Goal: Information Seeking & Learning: Learn about a topic

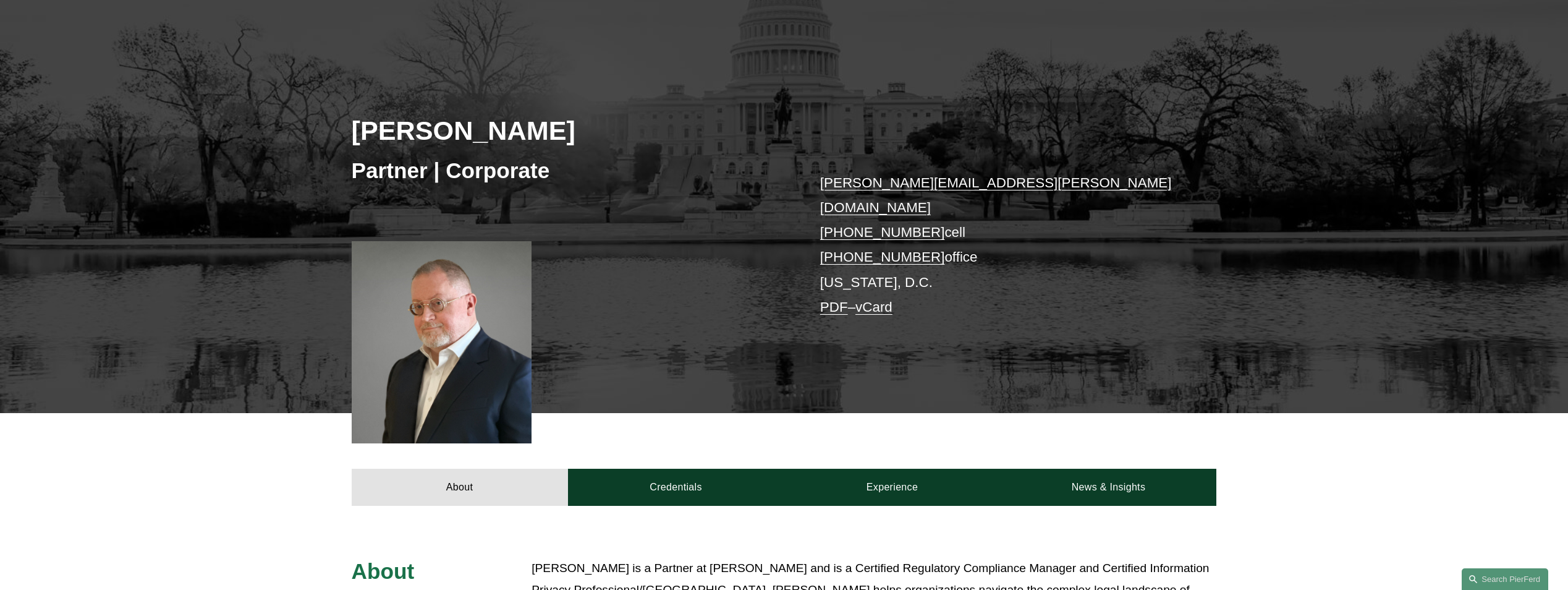
scroll to position [247, 0]
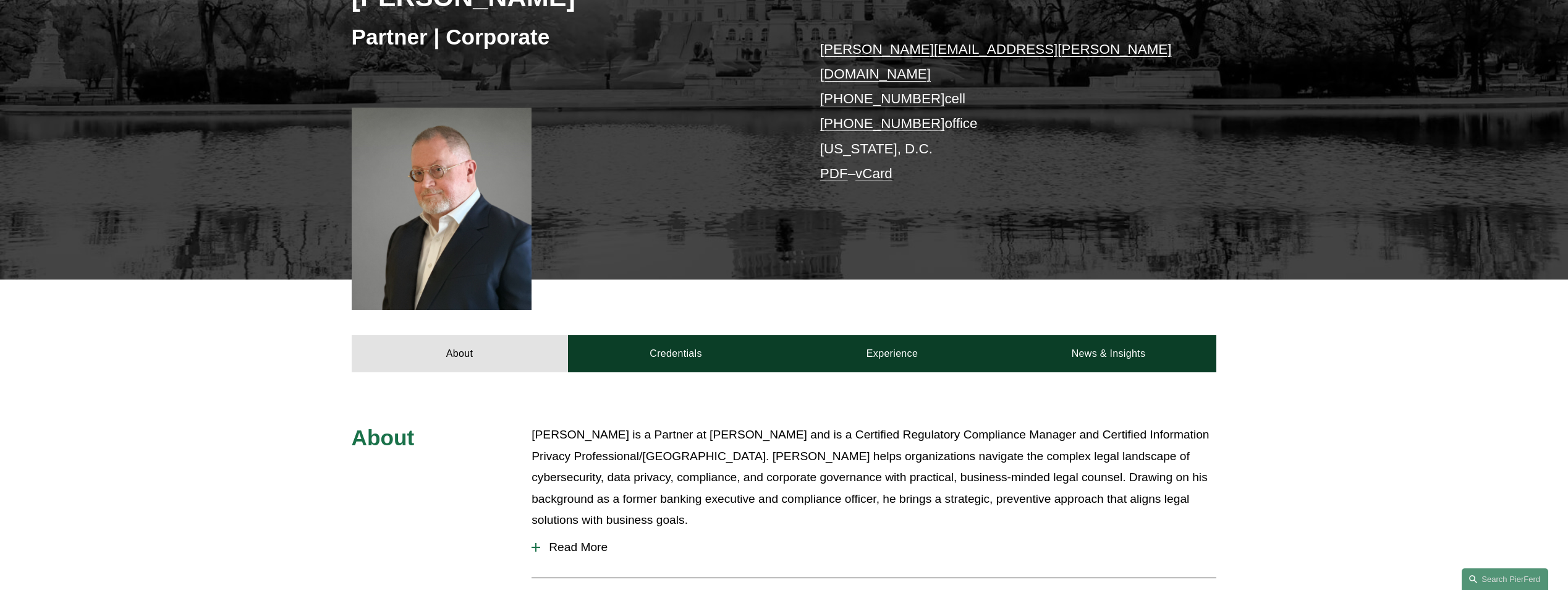
click at [538, 543] on div at bounding box center [535, 547] width 9 height 9
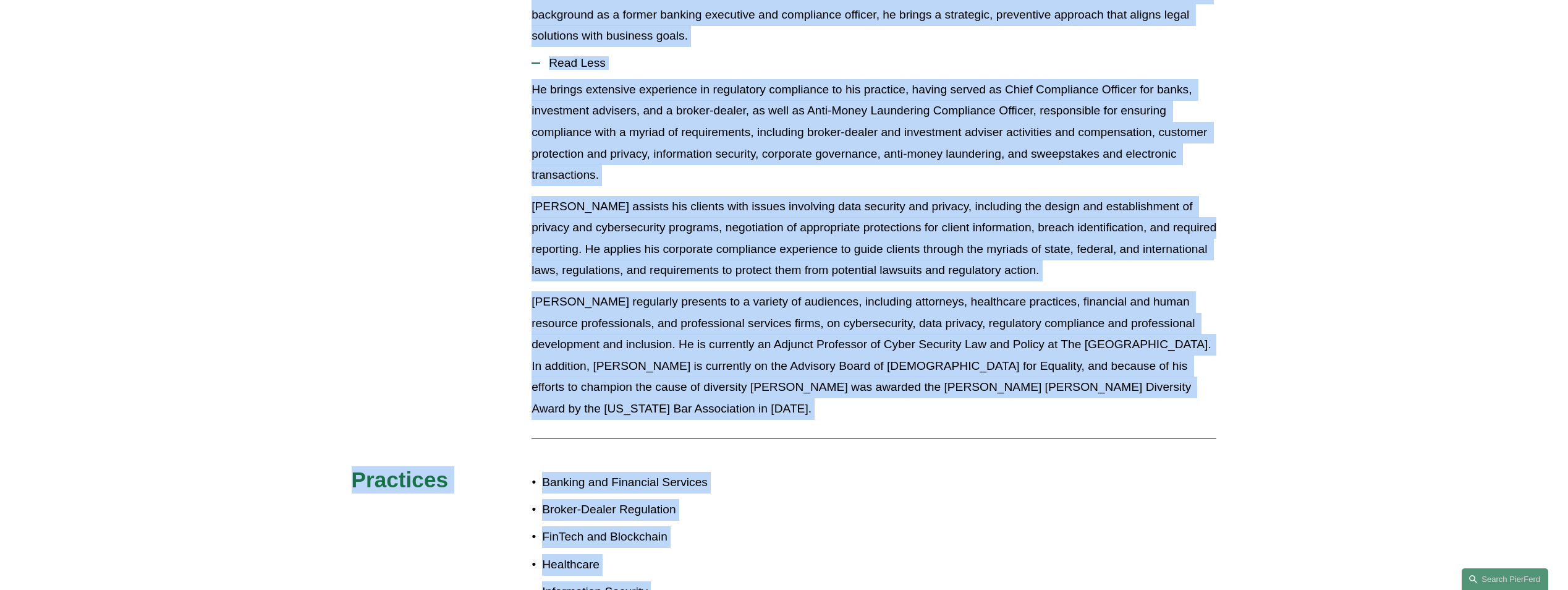
scroll to position [928, 0]
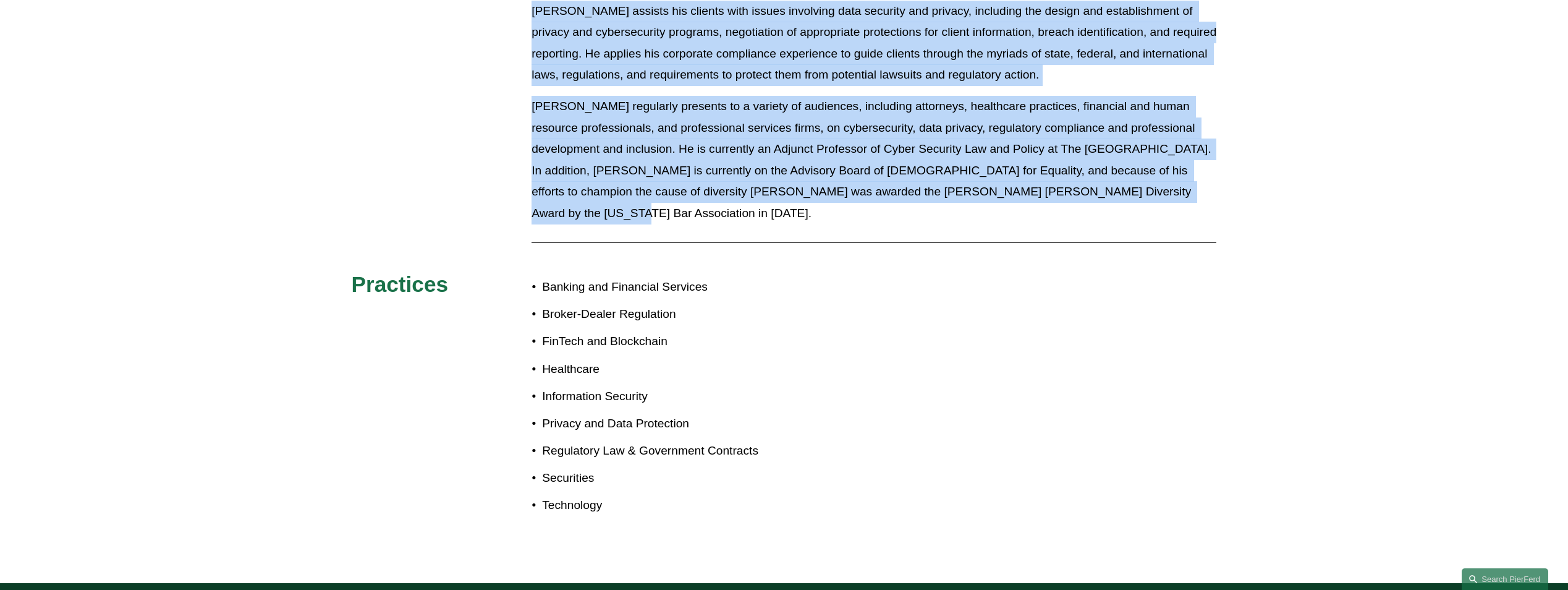
drag, startPoint x: 525, startPoint y: 409, endPoint x: 739, endPoint y: 198, distance: 300.5
click at [739, 198] on div "About Tom Vincent is a Partner at Pierson Ferdinand and is a Certified Regulato…" at bounding box center [784, 138] width 1568 height 787
drag, startPoint x: 739, startPoint y: 198, endPoint x: 695, endPoint y: 142, distance: 71.2
copy div "Tom Vincent is a Partner at Pierson Ferdinand and is a Certified Regulatory Com…"
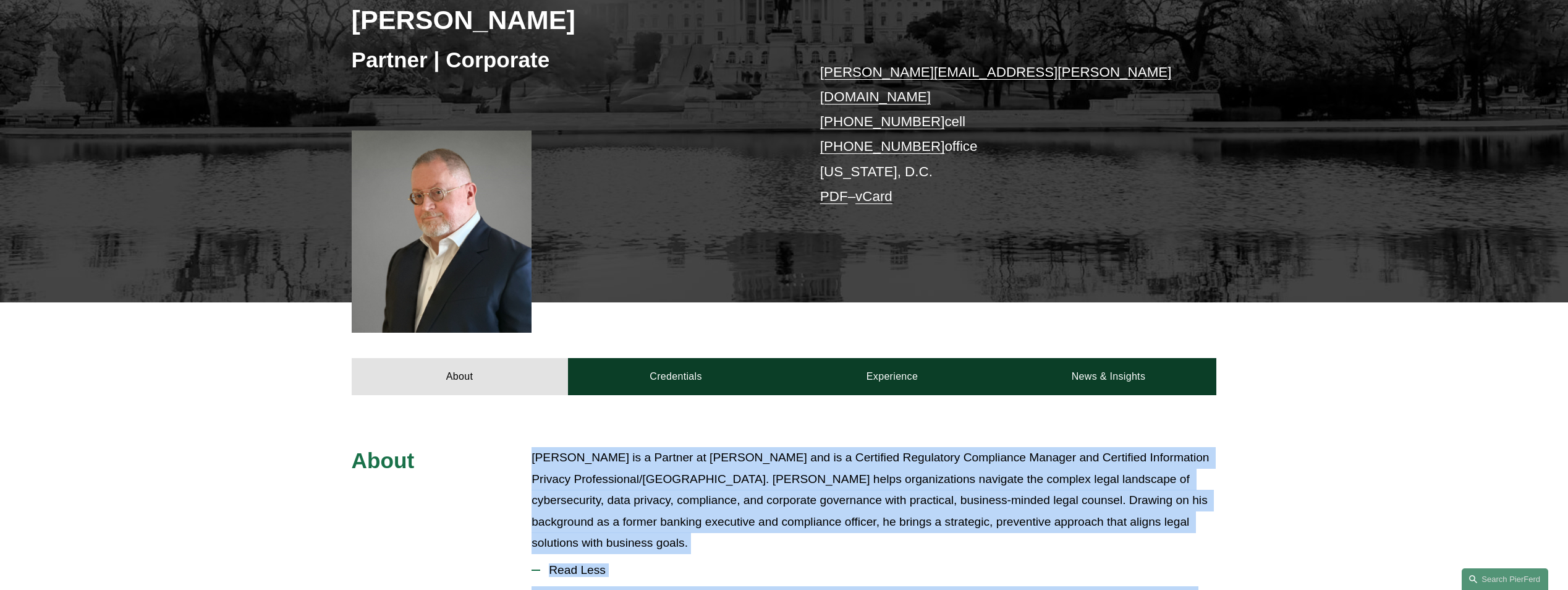
scroll to position [247, 0]
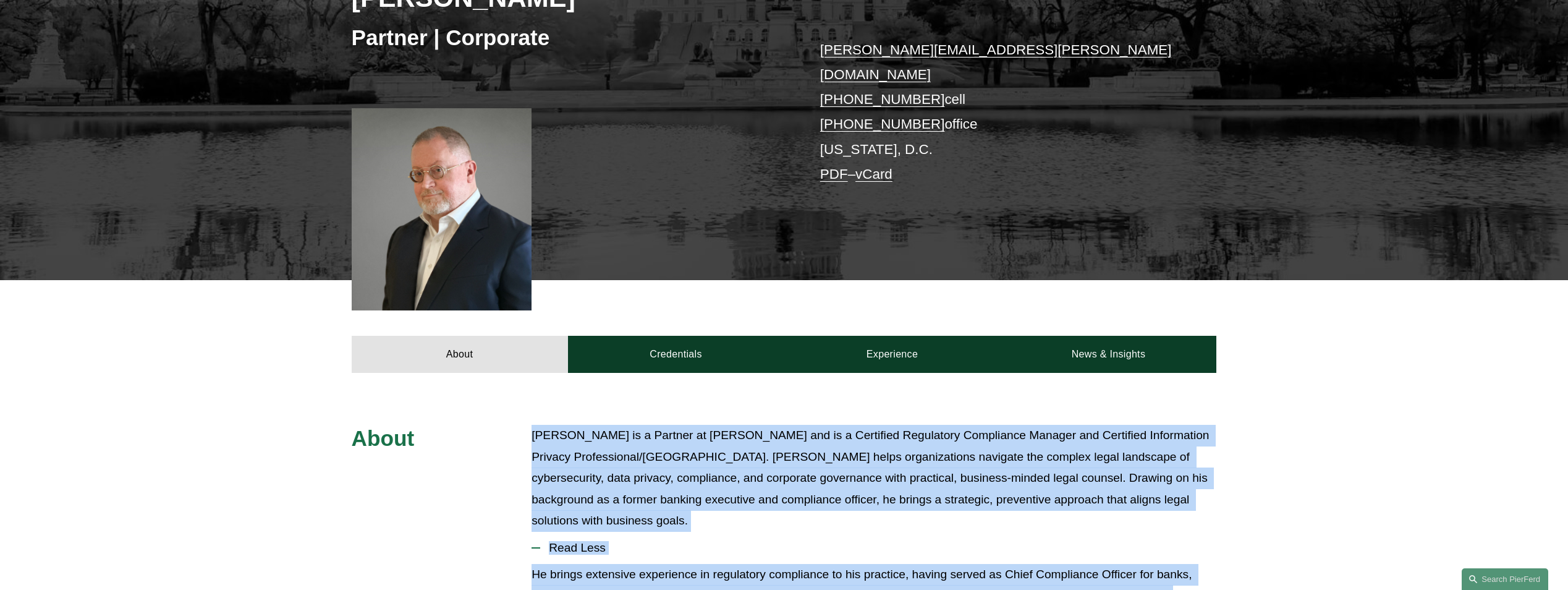
click at [885, 336] on link "Experience" at bounding box center [892, 354] width 216 height 37
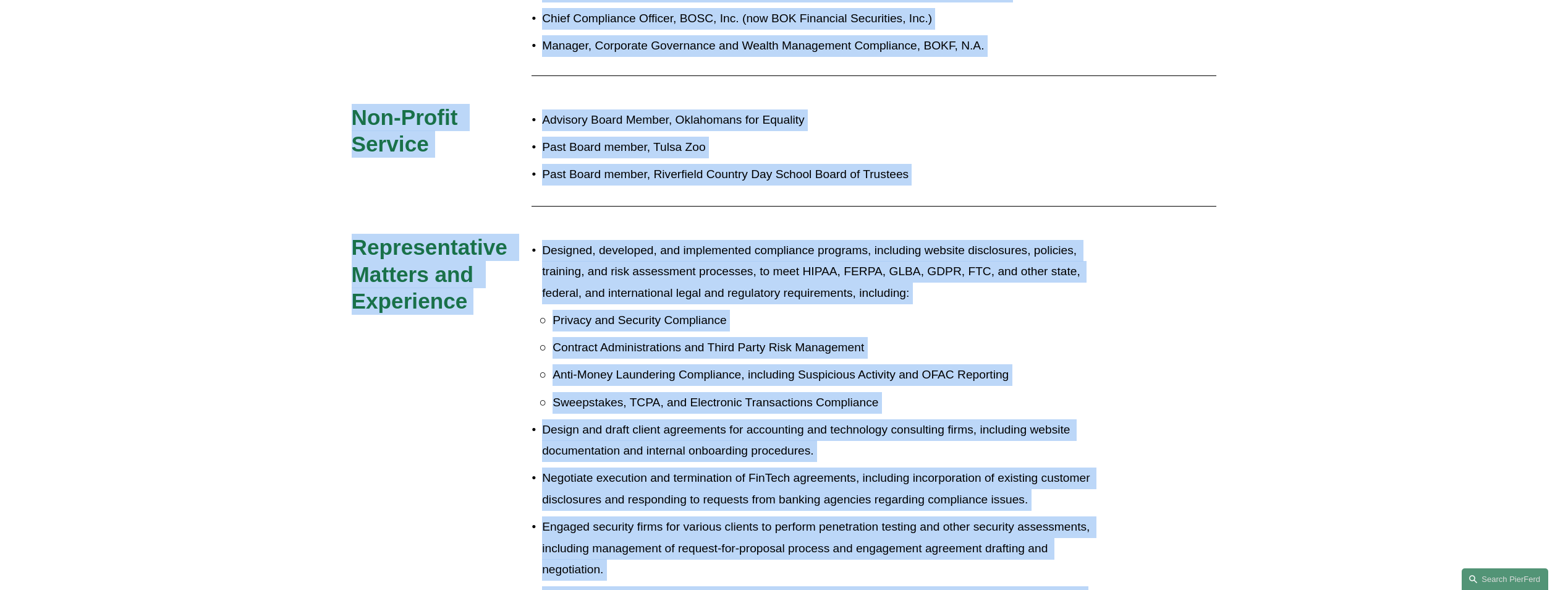
scroll to position [757, 0]
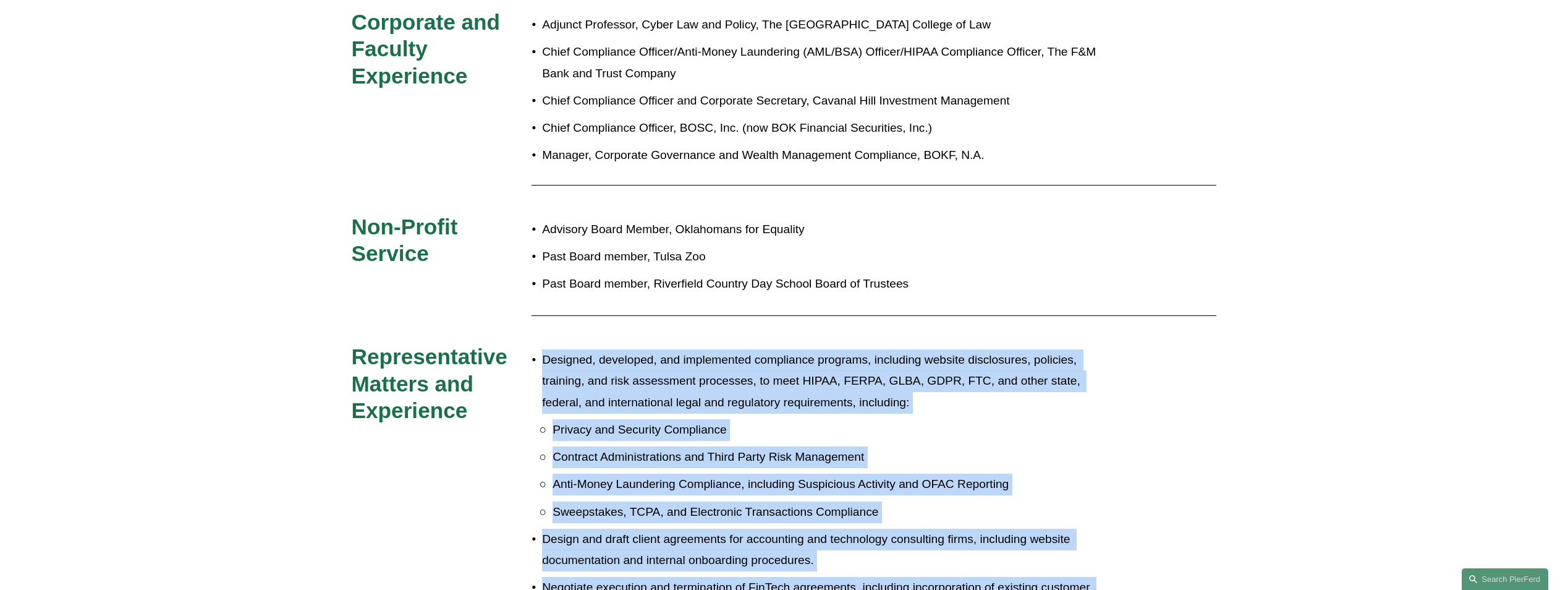
drag, startPoint x: 634, startPoint y: 473, endPoint x: 543, endPoint y: 336, distance: 164.5
copy ul "Designed, developed, and implemented compliance programs, including website dis…"
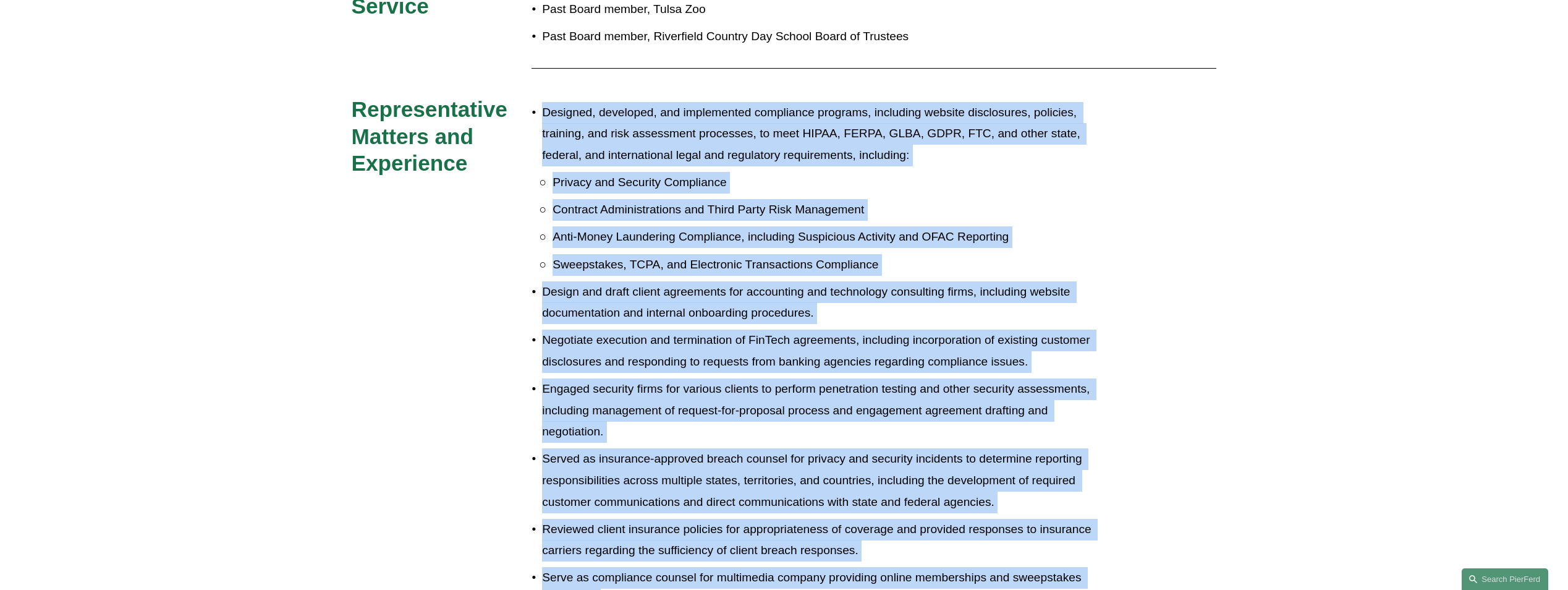
scroll to position [1189, 0]
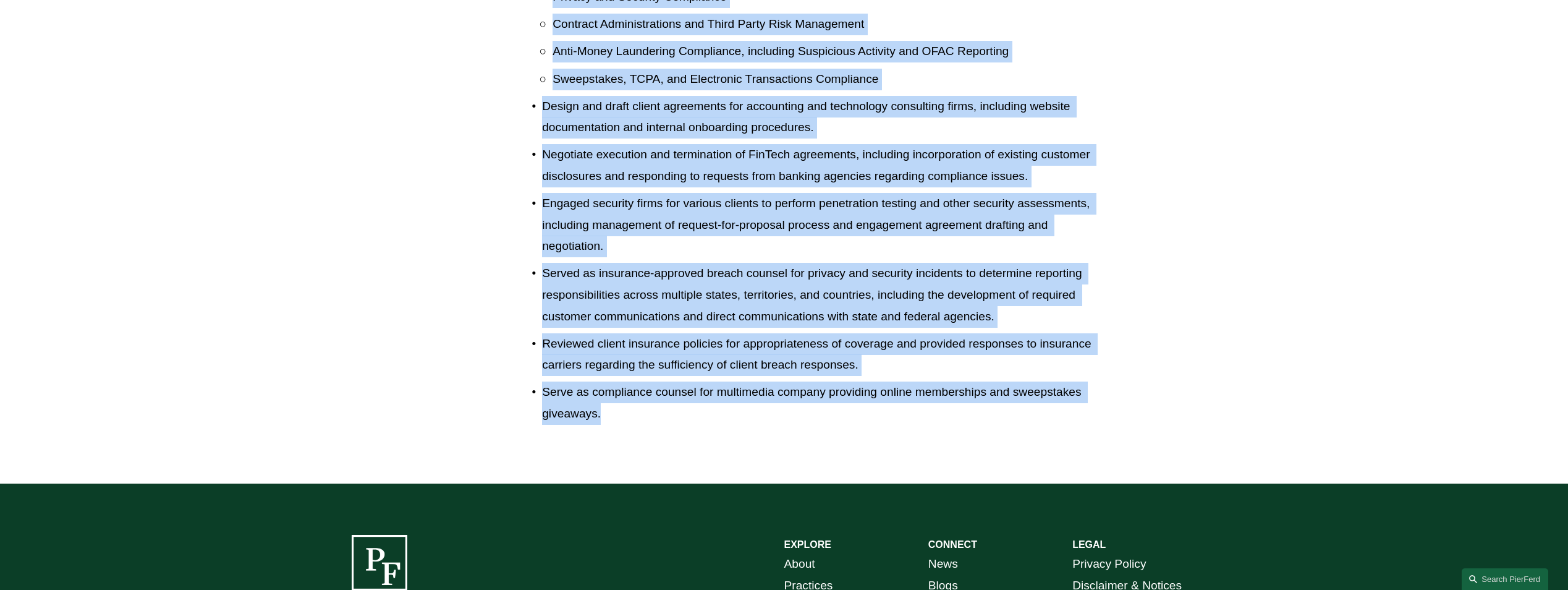
click at [707, 342] on p "Reviewed client insurance policies for appropriateness of coverage and provided…" at bounding box center [825, 355] width 566 height 43
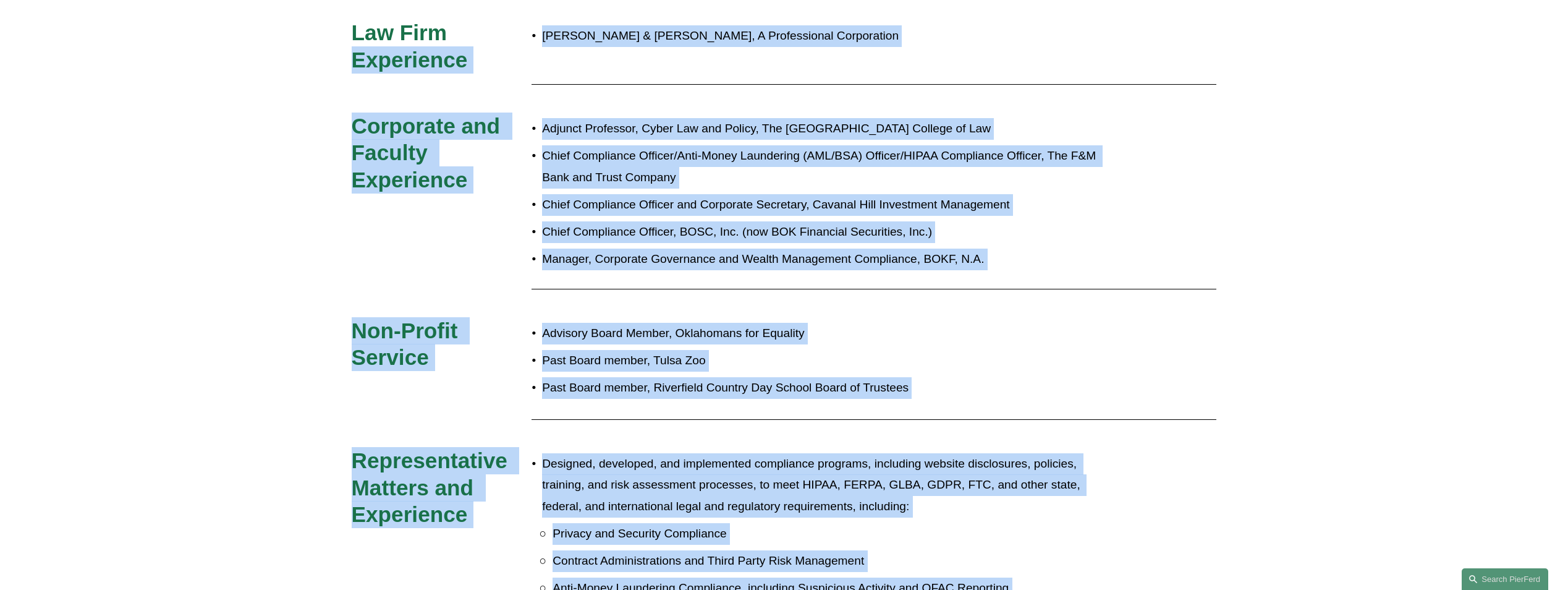
scroll to position [626, 0]
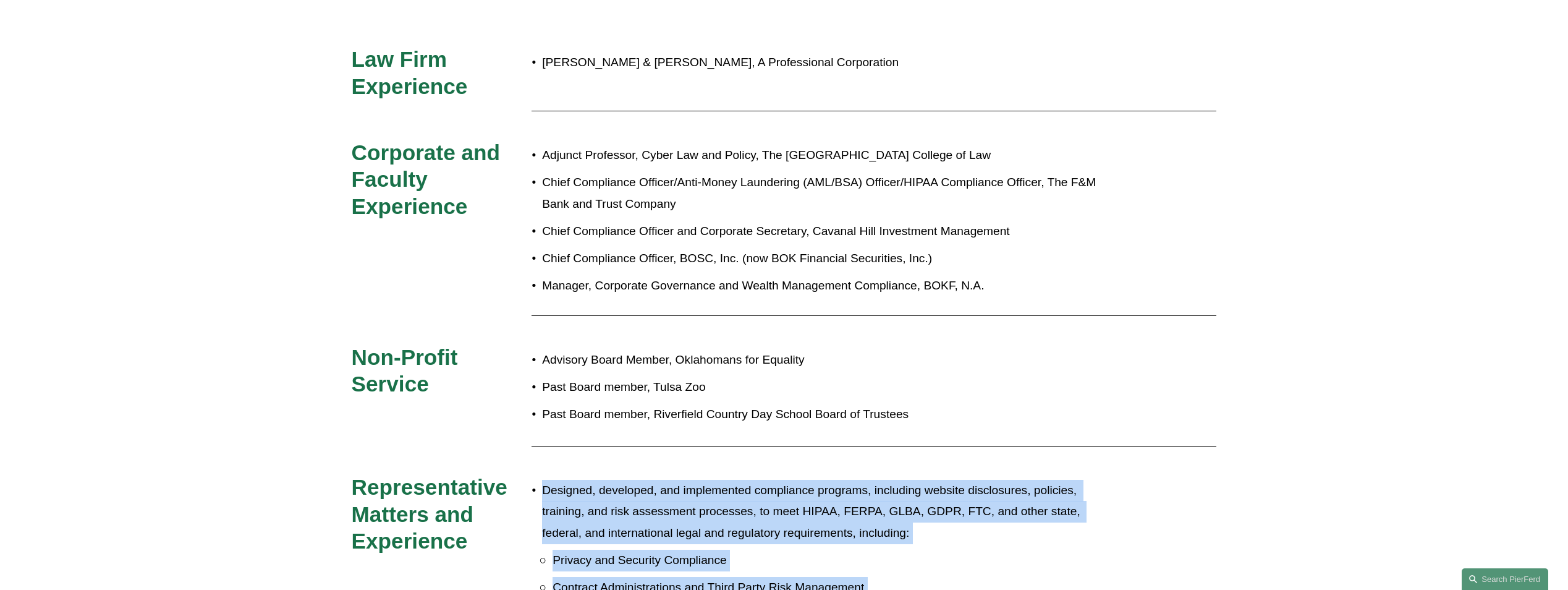
drag, startPoint x: 610, startPoint y: 397, endPoint x: 545, endPoint y: 477, distance: 103.1
drag, startPoint x: 545, startPoint y: 477, endPoint x: 644, endPoint y: 474, distance: 99.0
copy ul "Designed, developed, and implemented compliance programs, including website dis…"
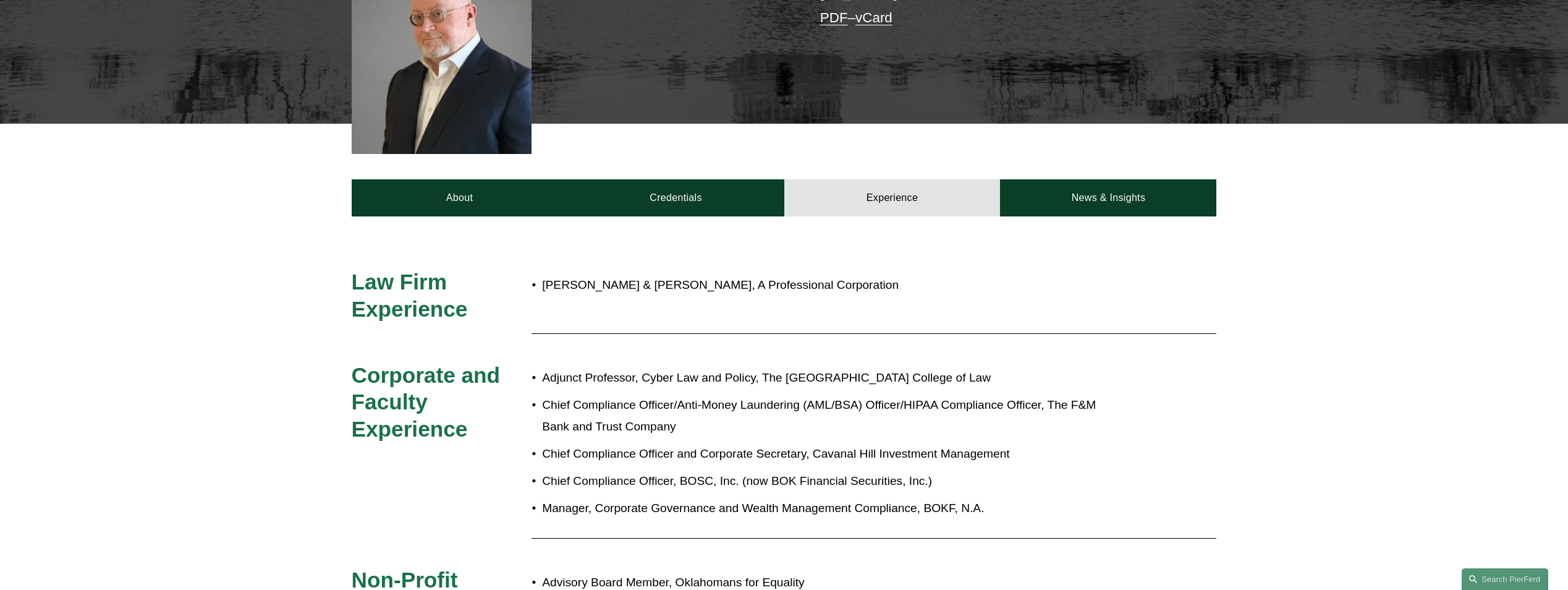
scroll to position [255, 0]
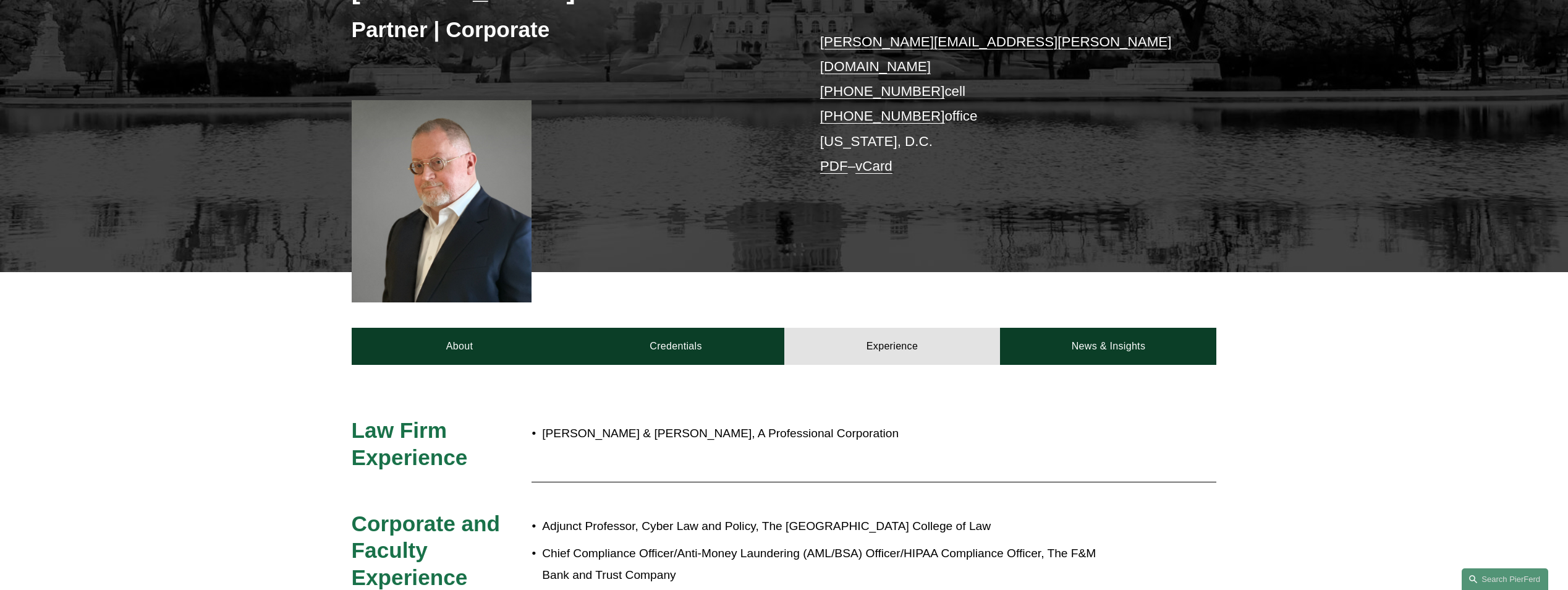
click at [1106, 328] on link "News & Insights" at bounding box center [1108, 346] width 216 height 37
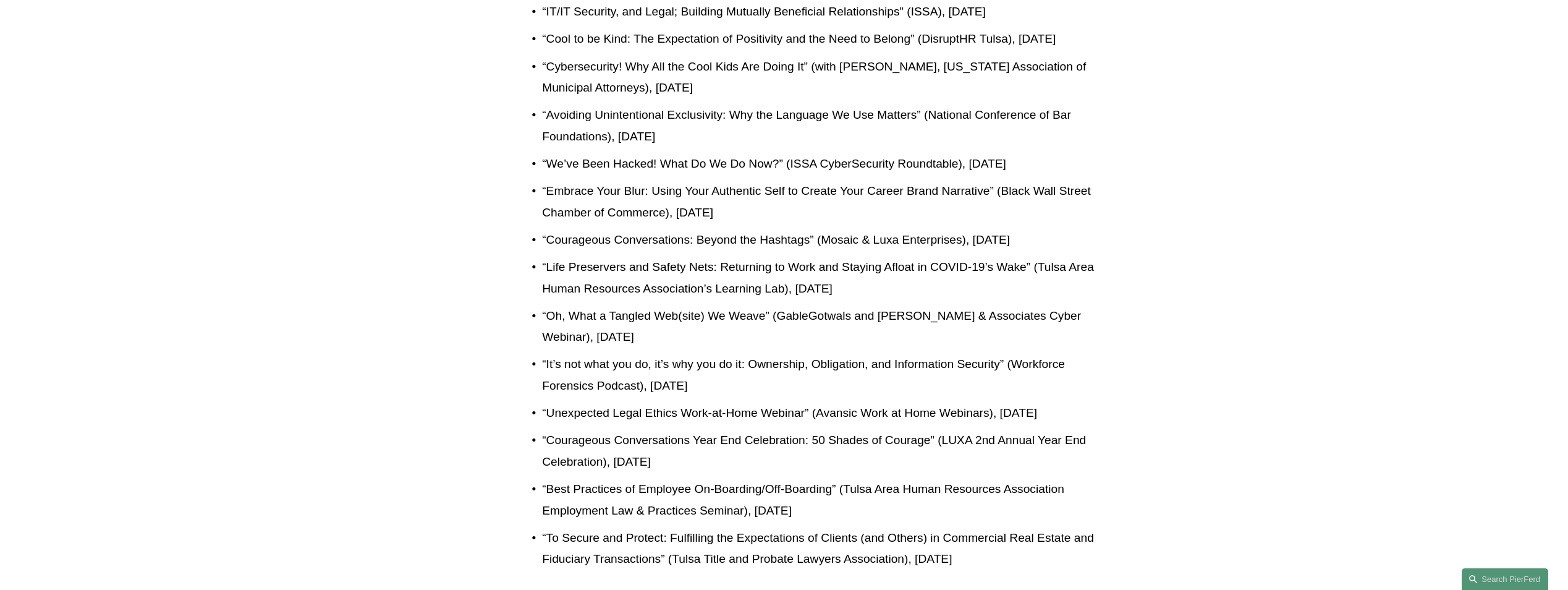
scroll to position [596, 0]
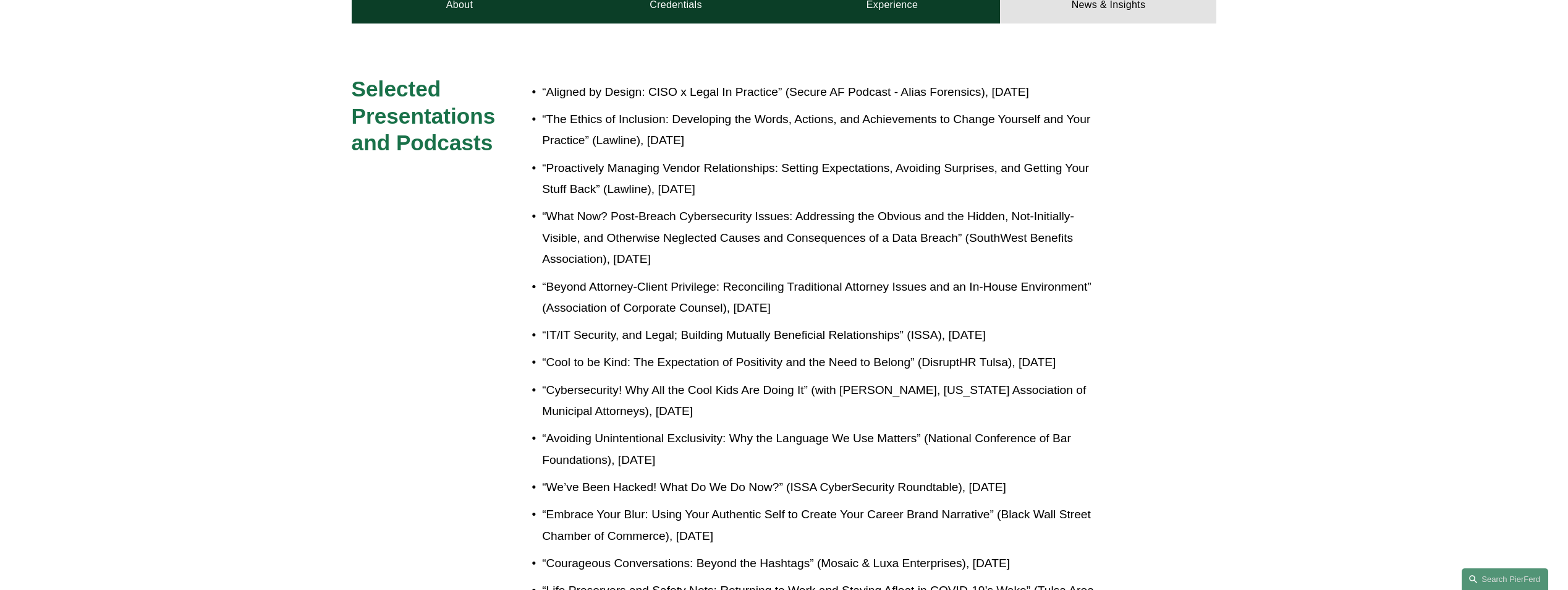
drag, startPoint x: 1006, startPoint y: 430, endPoint x: 543, endPoint y: 83, distance: 578.6
click at [543, 83] on ul "“Aligned by Design: CISO x Legal In Practice” (Secure AF Podcast - Alias Forens…" at bounding box center [820, 488] width 577 height 812
drag, startPoint x: 543, startPoint y: 83, endPoint x: 726, endPoint y: 73, distance: 183.3
copy ul "“Aligned by Design: CISO x Legal In Practice” (Secure AF Podcast - Alias Forens…"
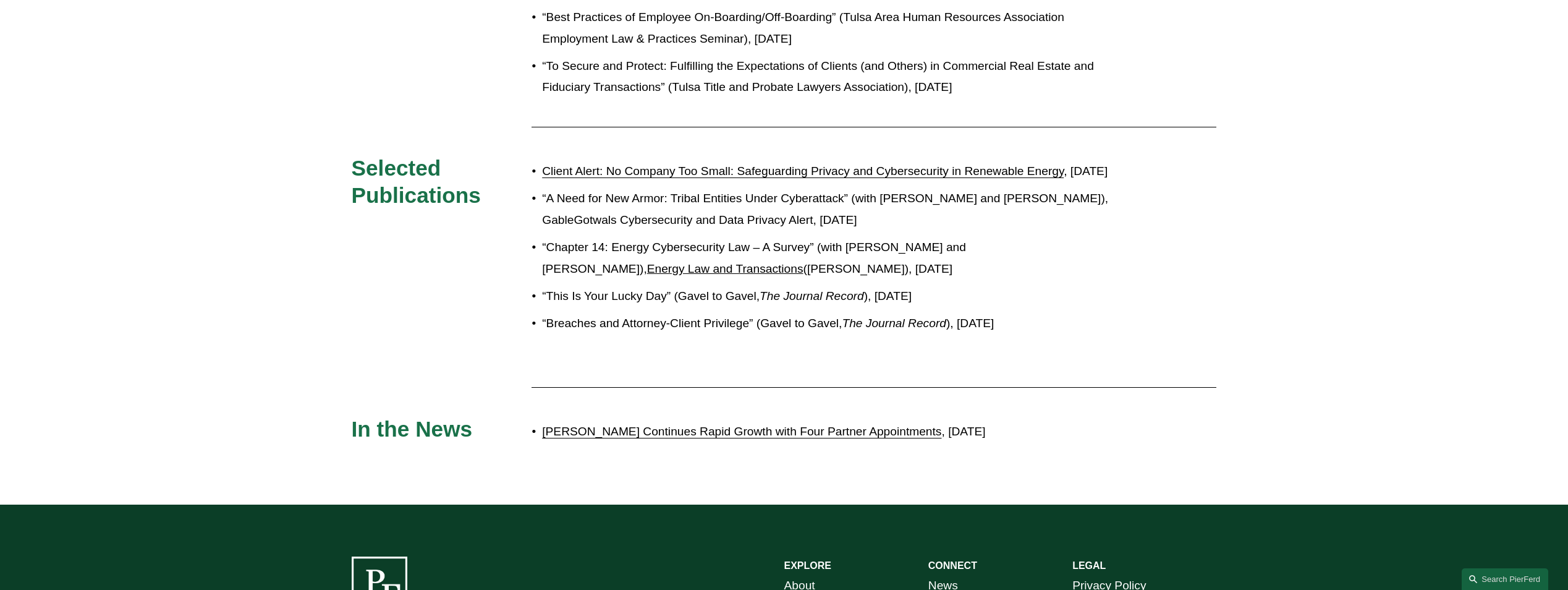
scroll to position [1400, 0]
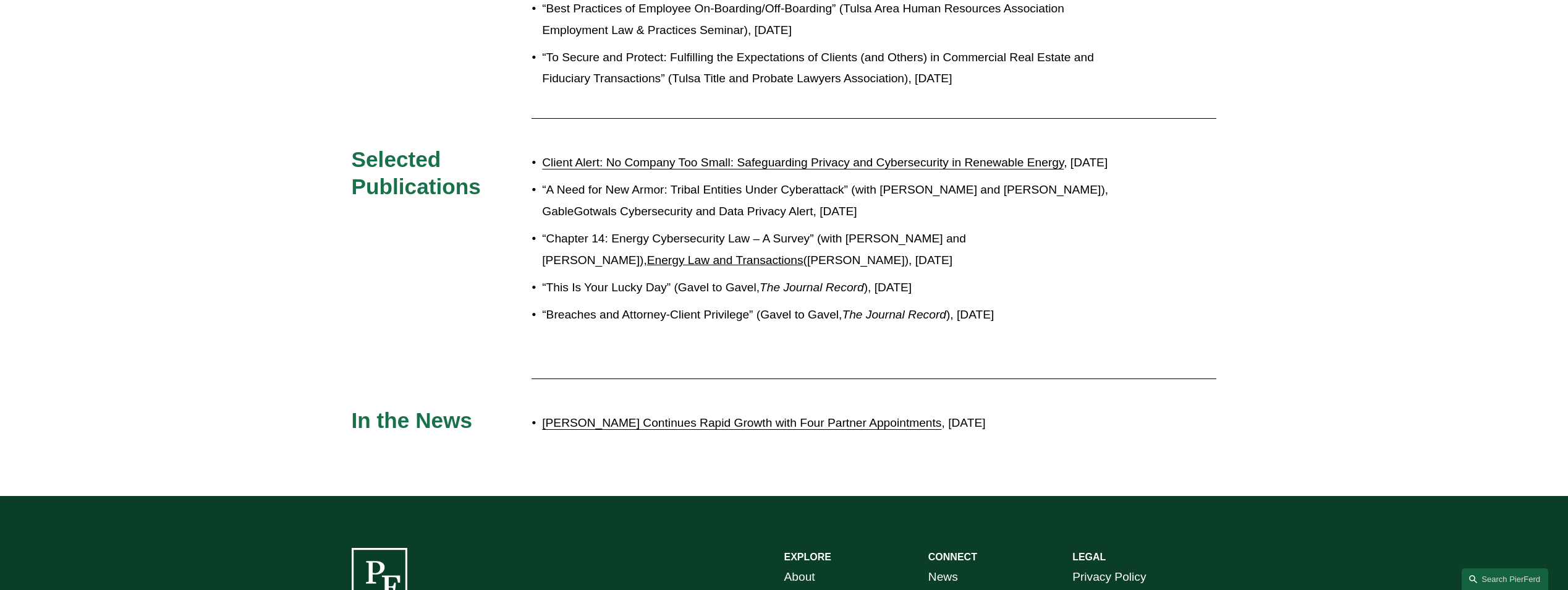
click at [725, 297] on p "“This Is Your Lucky Day” (Gavel to Gavel, The Journal Record ), January 29, 2020" at bounding box center [825, 288] width 566 height 21
drag, startPoint x: 1082, startPoint y: 325, endPoint x: 539, endPoint y: 145, distance: 572.1
click at [539, 152] on ul "Client Alert: No Company Too Small: Safeguarding Privacy and Cybersecurity in R…" at bounding box center [820, 238] width 577 height 173
drag, startPoint x: 543, startPoint y: 145, endPoint x: 574, endPoint y: 151, distance: 31.6
copy ul "Client Alert: No Company Too Small: Safeguarding Privacy and Cybersecurity in R…"
